Goal: Find specific page/section: Find specific page/section

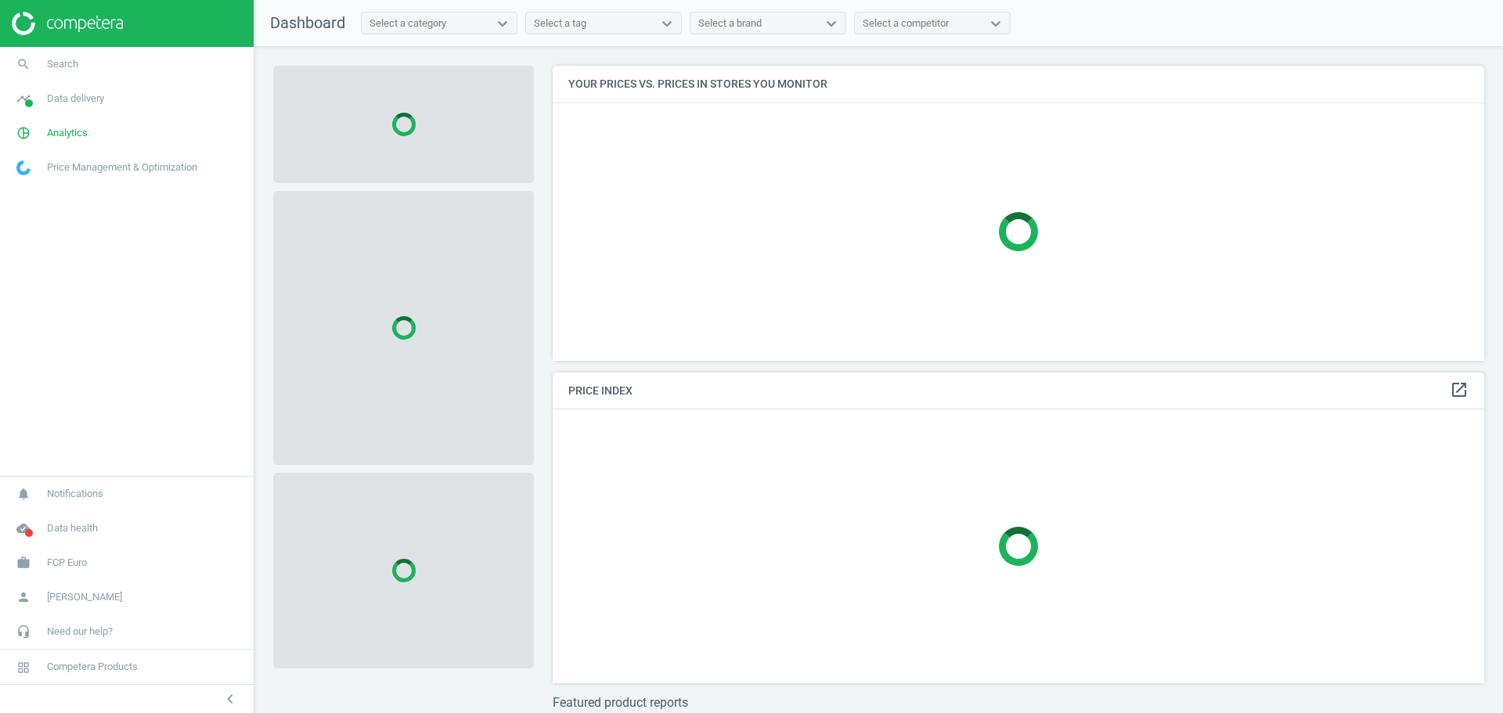
scroll to position [319, 944]
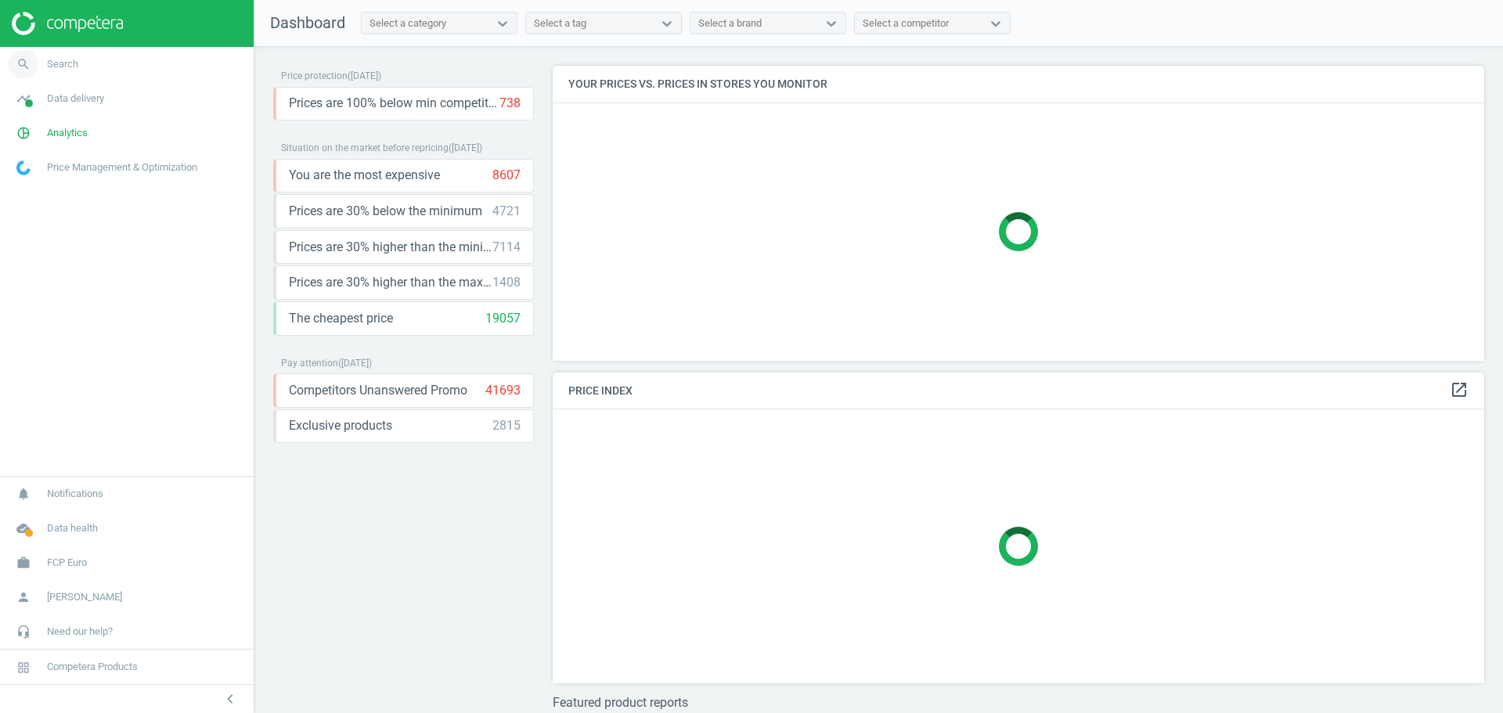
click at [22, 63] on icon "search" at bounding box center [24, 64] width 30 height 30
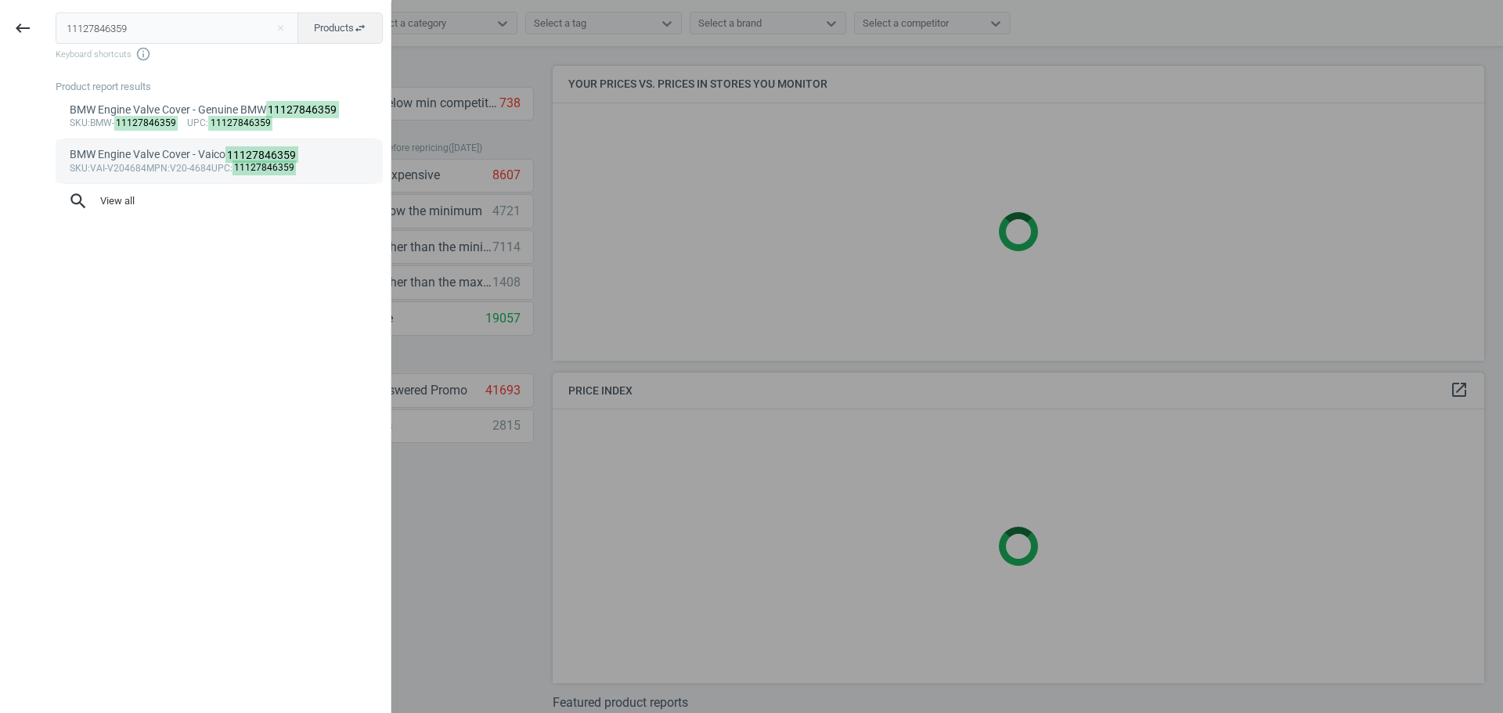
type input "11127846359"
click at [193, 160] on div "BMW Engine Valve Cover - Vaico 11127846359" at bounding box center [220, 154] width 300 height 15
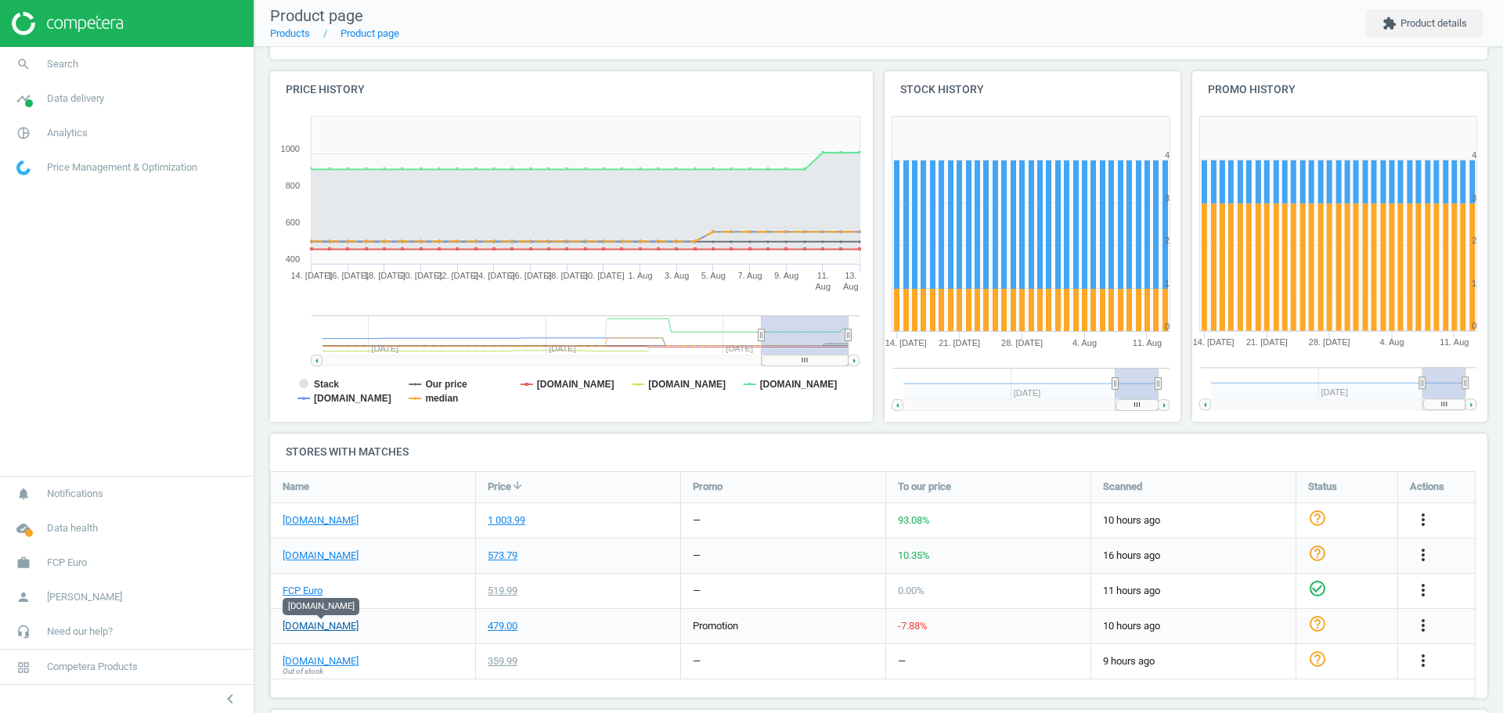
click at [326, 630] on link "pelicanparts.com" at bounding box center [321, 626] width 76 height 14
click at [299, 591] on link "FCP Euro" at bounding box center [303, 591] width 40 height 14
